Goal: Download file/media

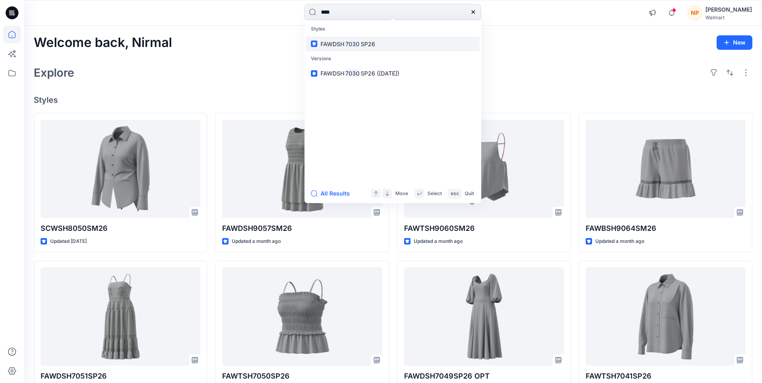
type input "****"
click at [332, 45] on span "FAWDSH" at bounding box center [332, 44] width 24 height 7
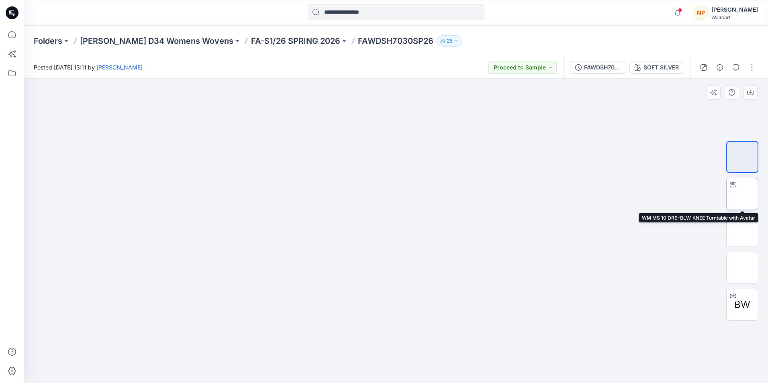
click at [742, 194] on img at bounding box center [742, 194] width 0 height 0
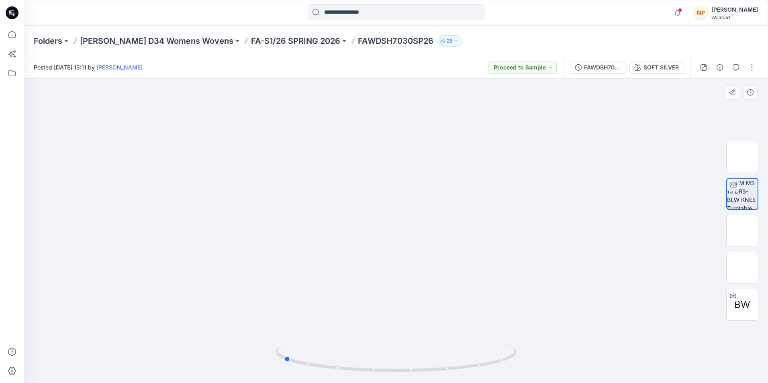
drag, startPoint x: 398, startPoint y: 372, endPoint x: 526, endPoint y: 355, distance: 129.5
click at [526, 355] on div at bounding box center [396, 231] width 744 height 304
drag, startPoint x: 285, startPoint y: 360, endPoint x: 417, endPoint y: 358, distance: 131.7
click at [417, 358] on icon at bounding box center [396, 359] width 243 height 30
drag, startPoint x: 404, startPoint y: 372, endPoint x: 395, endPoint y: 358, distance: 16.6
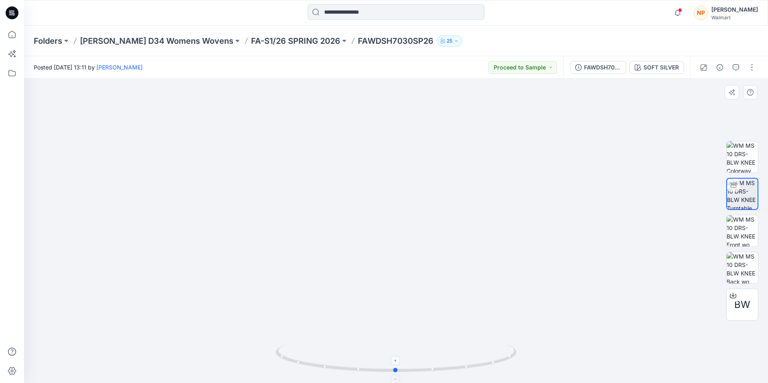
click at [395, 358] on icon at bounding box center [396, 359] width 243 height 30
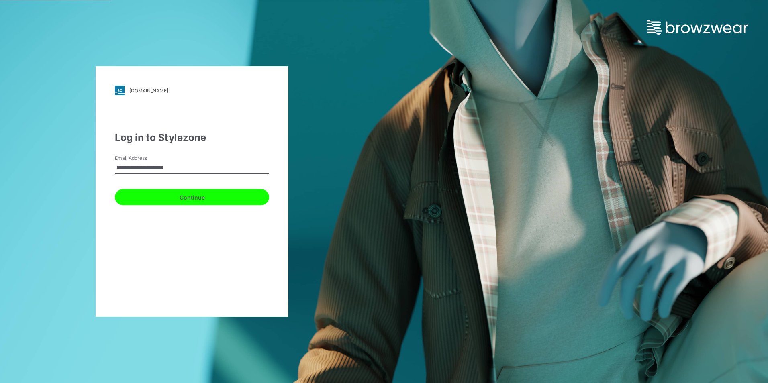
click at [198, 199] on button "Continue" at bounding box center [192, 197] width 154 height 16
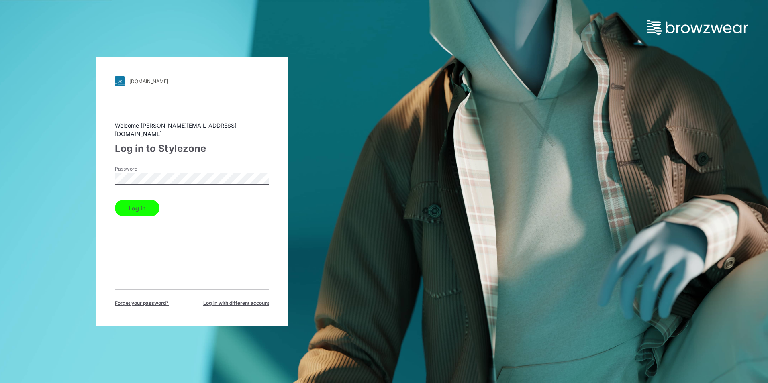
click at [130, 204] on button "Log in" at bounding box center [137, 208] width 45 height 16
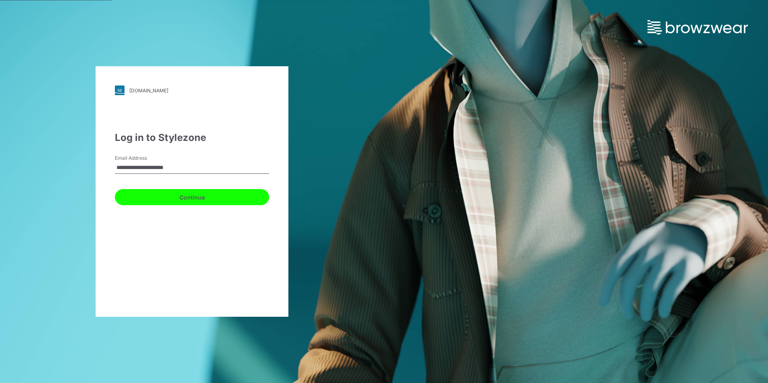
click at [195, 200] on button "Continue" at bounding box center [192, 197] width 154 height 16
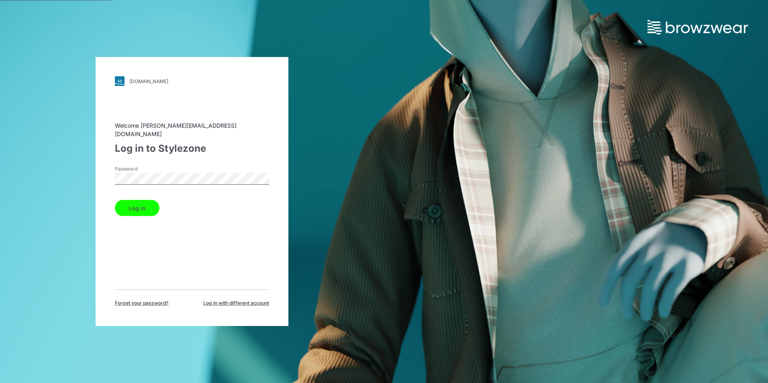
click at [130, 204] on button "Log in" at bounding box center [137, 208] width 45 height 16
click at [132, 203] on button "Log in" at bounding box center [137, 208] width 45 height 16
click at [139, 204] on button "Log in" at bounding box center [137, 208] width 45 height 16
click at [139, 204] on div "Log in" at bounding box center [192, 206] width 154 height 19
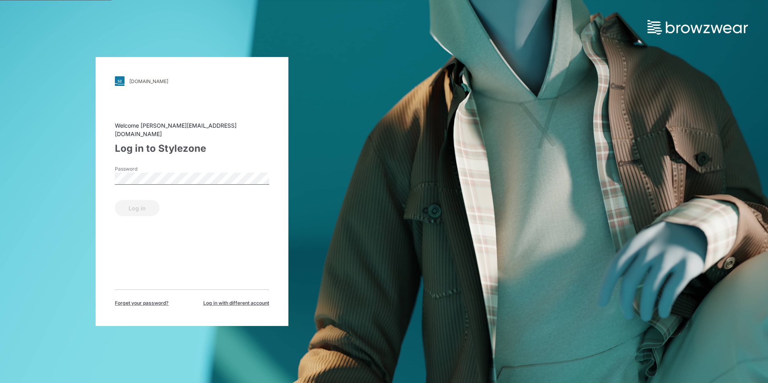
click at [139, 204] on div "Log in" at bounding box center [192, 206] width 154 height 19
click at [103, 187] on div "walmart.stylezone.com Loading... Welcome rahul.singh@shahi.co.in Log in to Styl…" at bounding box center [192, 191] width 193 height 269
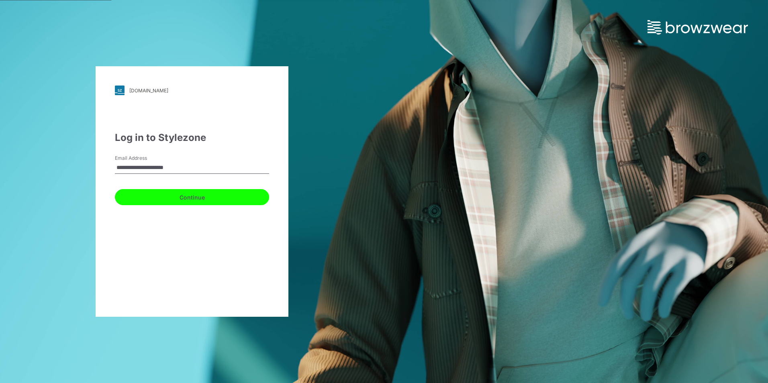
drag, startPoint x: 171, startPoint y: 204, endPoint x: 173, endPoint y: 198, distance: 6.7
click at [171, 203] on button "Continue" at bounding box center [192, 197] width 154 height 16
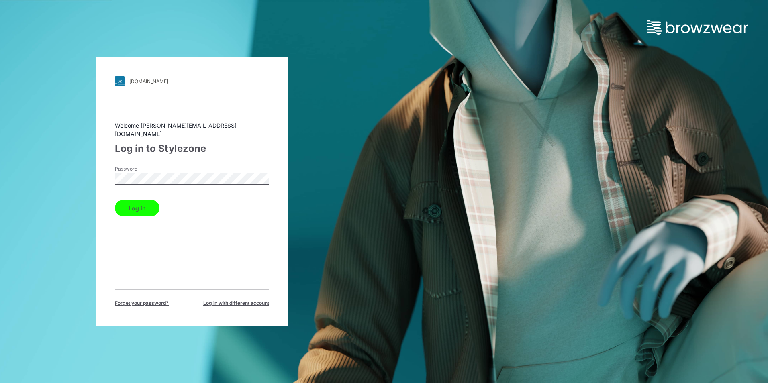
click at [33, 177] on div "walmart.stylezone.com Loading... Welcome rahul.singh@shahi.co.in Log in to Styl…" at bounding box center [192, 191] width 384 height 383
drag, startPoint x: 276, startPoint y: 137, endPoint x: 248, endPoint y: 147, distance: 30.5
click at [276, 136] on div "walmart.stylezone.com Loading... Welcome rahul.singh@shahi.co.in Log in to Styl…" at bounding box center [192, 191] width 193 height 269
click at [130, 202] on button "Log in" at bounding box center [137, 208] width 45 height 16
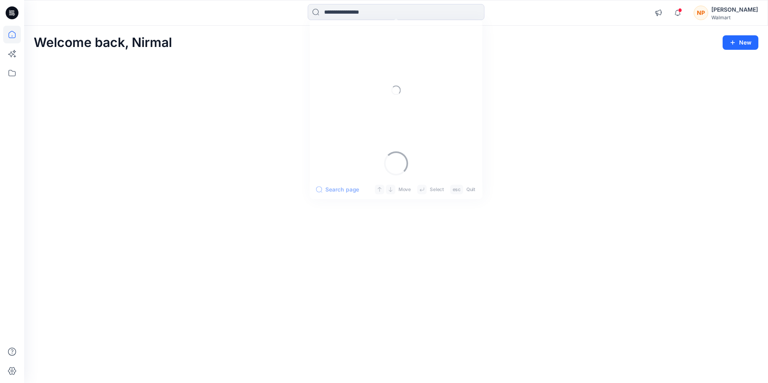
click at [340, 13] on input at bounding box center [396, 12] width 177 height 16
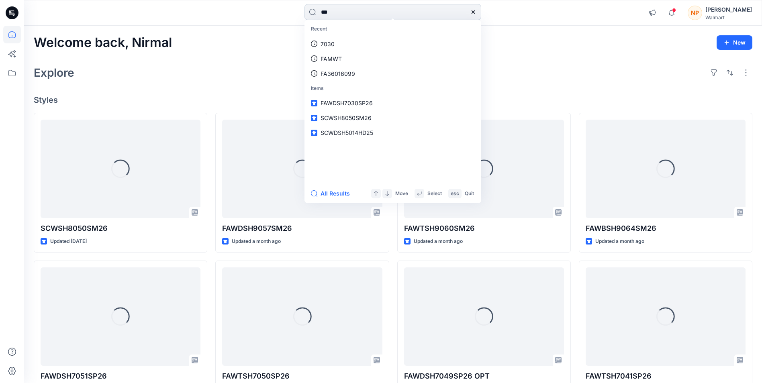
type input "****"
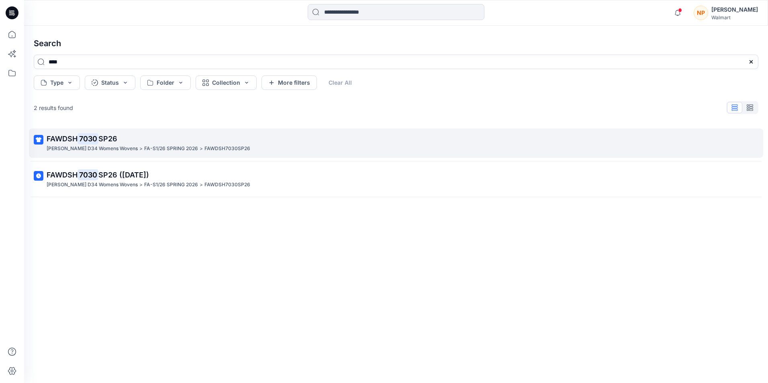
click at [124, 138] on p "FAWDSH 7030 SP26" at bounding box center [395, 138] width 697 height 11
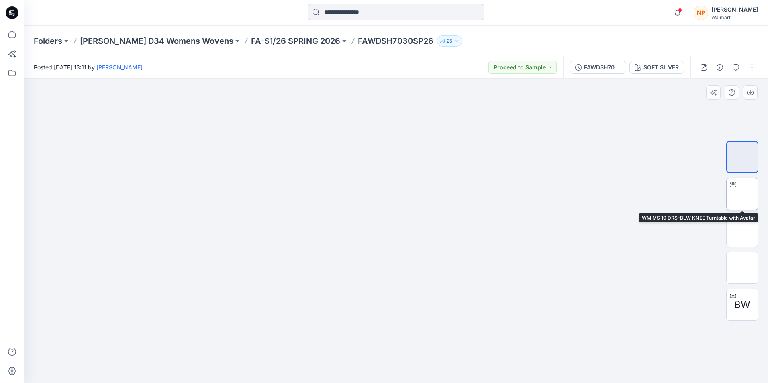
click at [742, 194] on img at bounding box center [742, 194] width 0 height 0
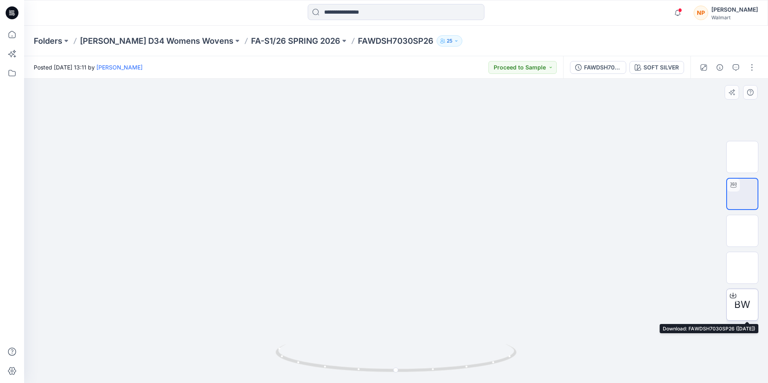
click at [733, 294] on icon at bounding box center [732, 295] width 3 height 4
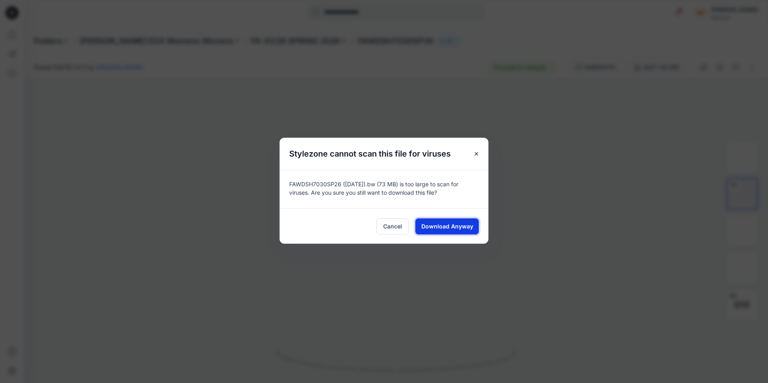
click at [447, 222] on button "Download Anyway" at bounding box center [446, 226] width 63 height 16
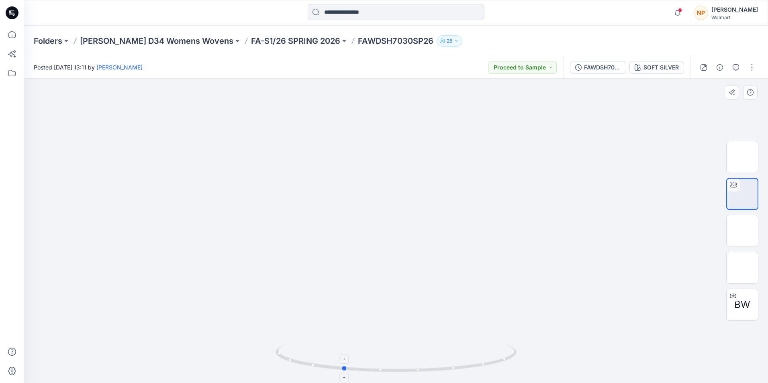
drag, startPoint x: 396, startPoint y: 369, endPoint x: 343, endPoint y: 367, distance: 53.5
click at [343, 367] on circle at bounding box center [344, 368] width 5 height 5
drag, startPoint x: 343, startPoint y: 371, endPoint x: 387, endPoint y: 371, distance: 44.2
click at [387, 371] on icon at bounding box center [396, 359] width 243 height 30
